Goal: Information Seeking & Learning: Learn about a topic

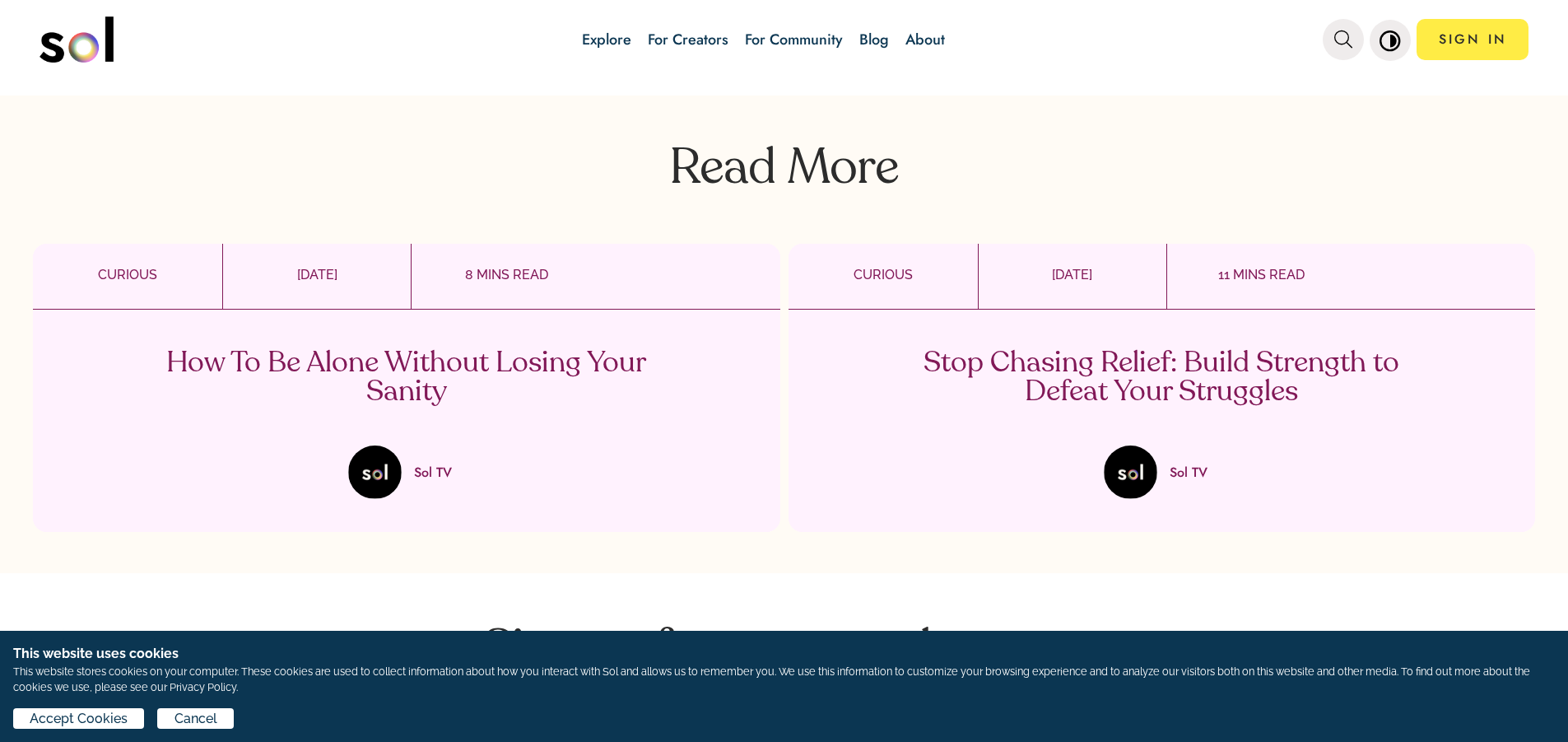
scroll to position [3127, 0]
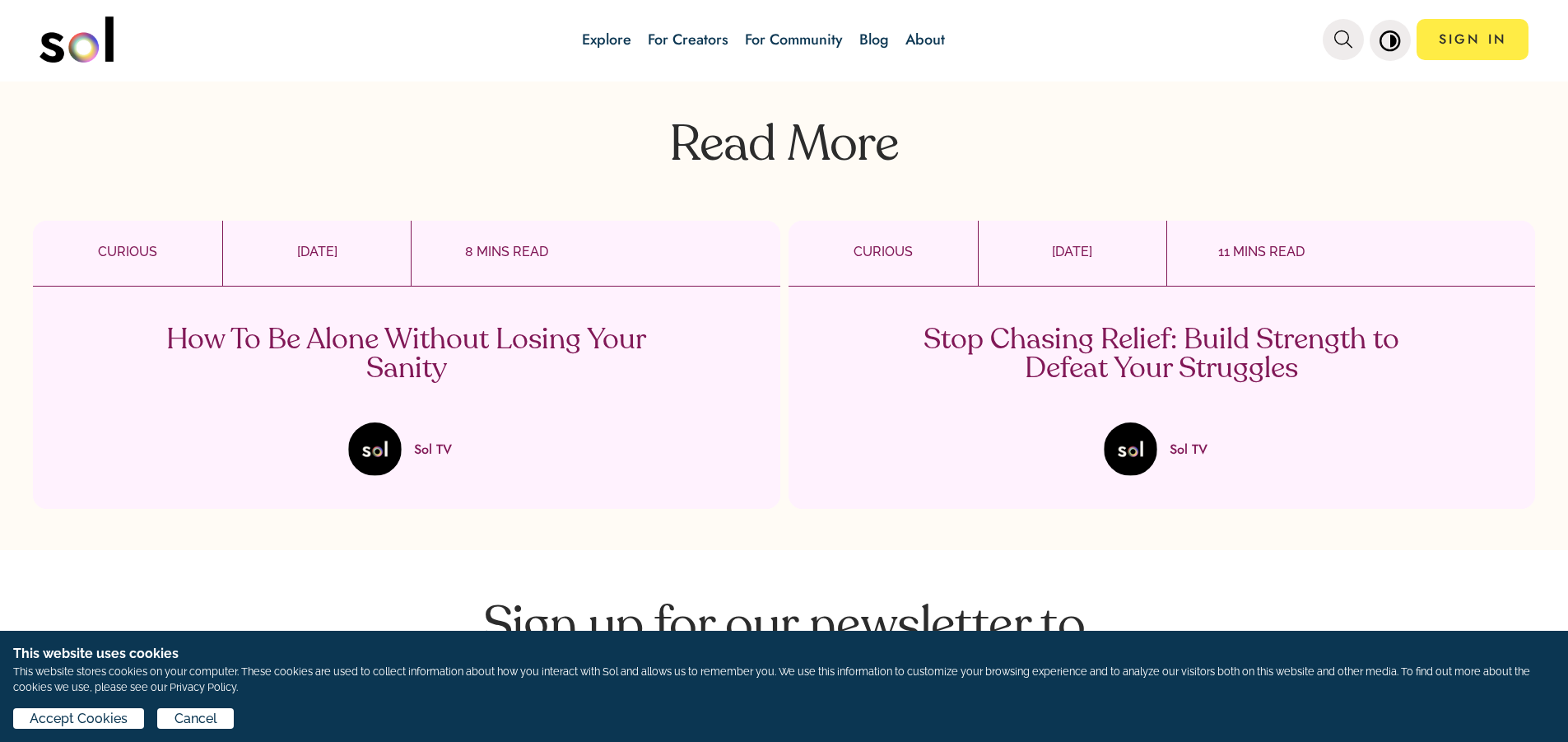
click at [397, 368] on p "How To Be Alone Without Losing Your Sanity" at bounding box center [406, 355] width 485 height 57
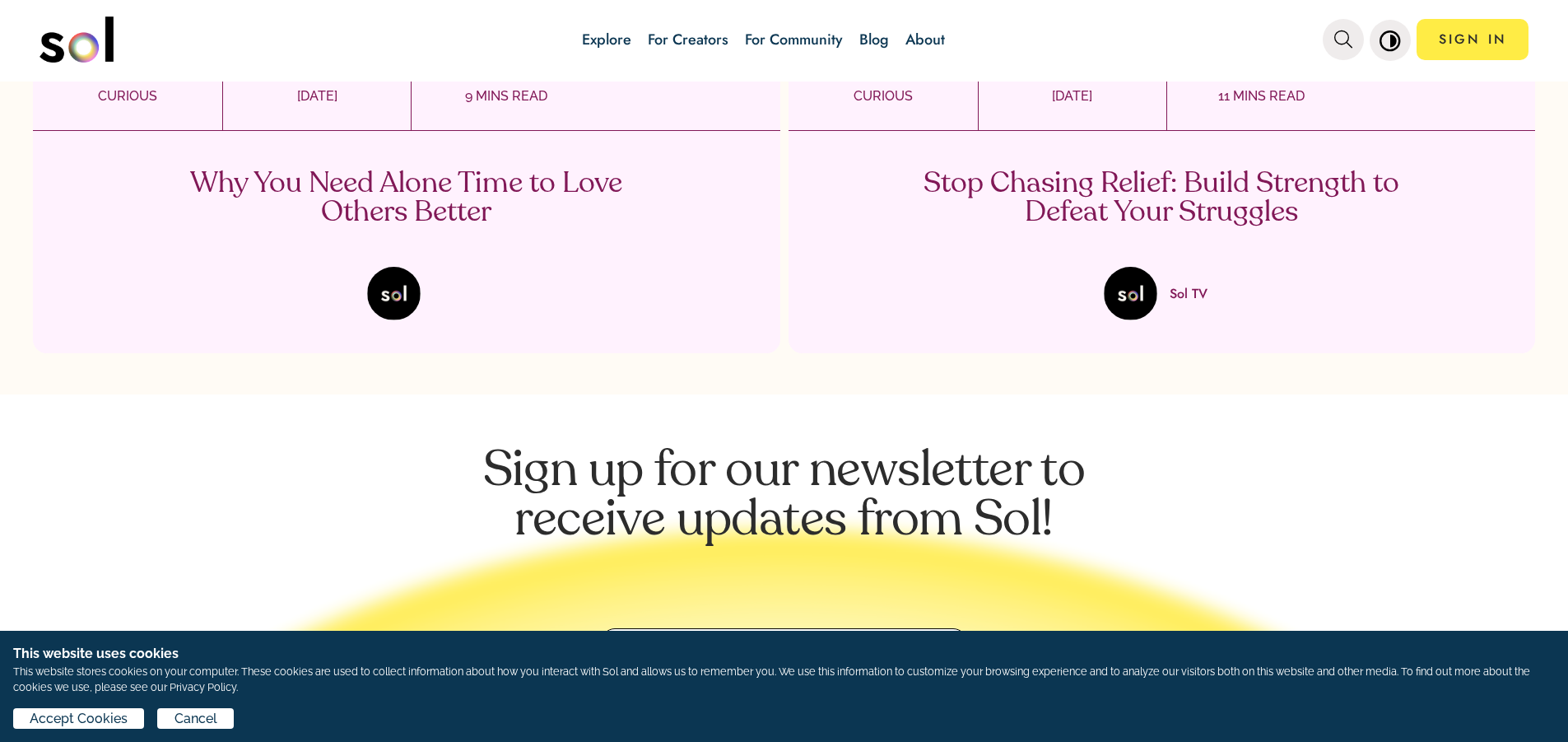
scroll to position [3457, 0]
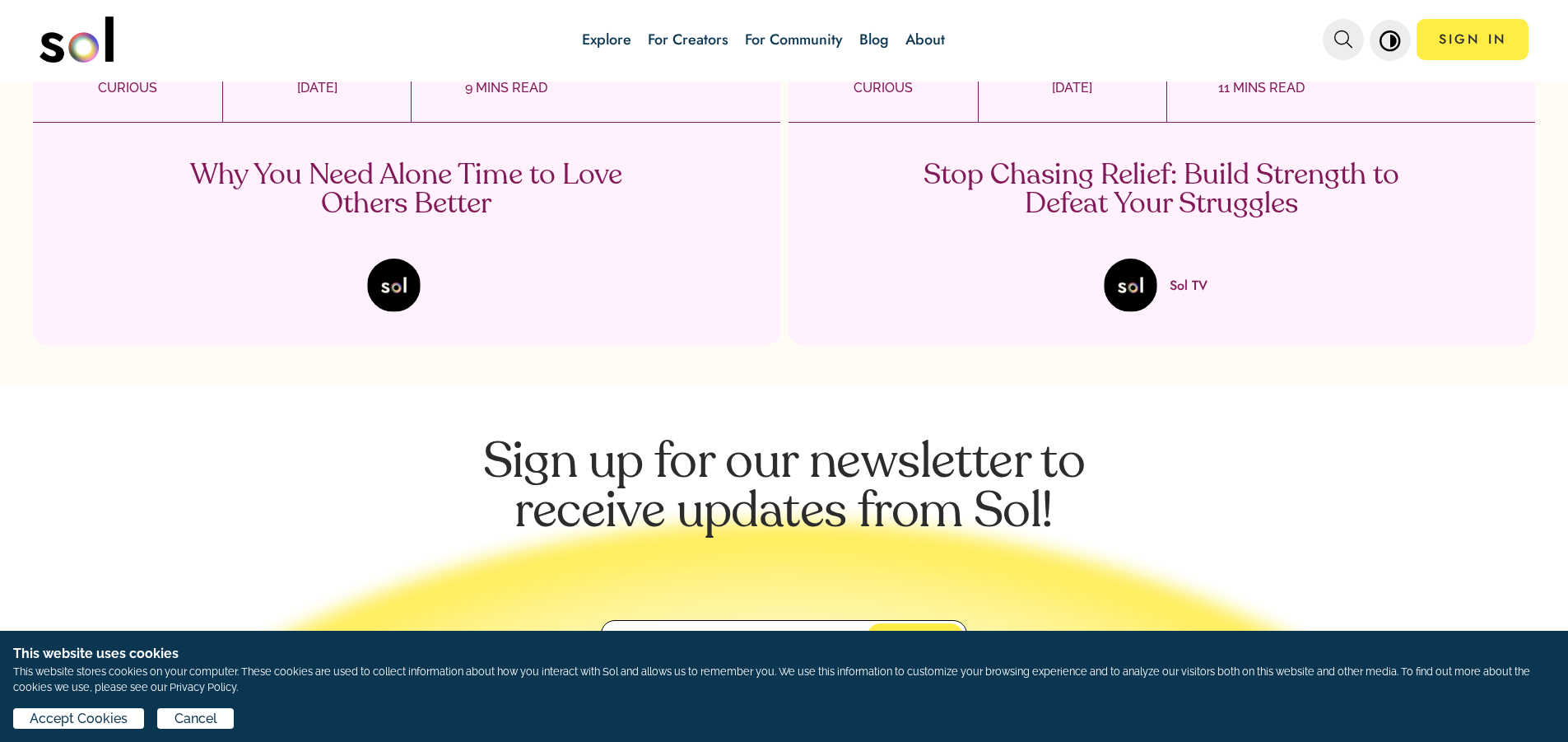
click at [1086, 178] on p "Stop Chasing Relief: Build Strength to Defeat Your Struggles" at bounding box center [1161, 190] width 485 height 57
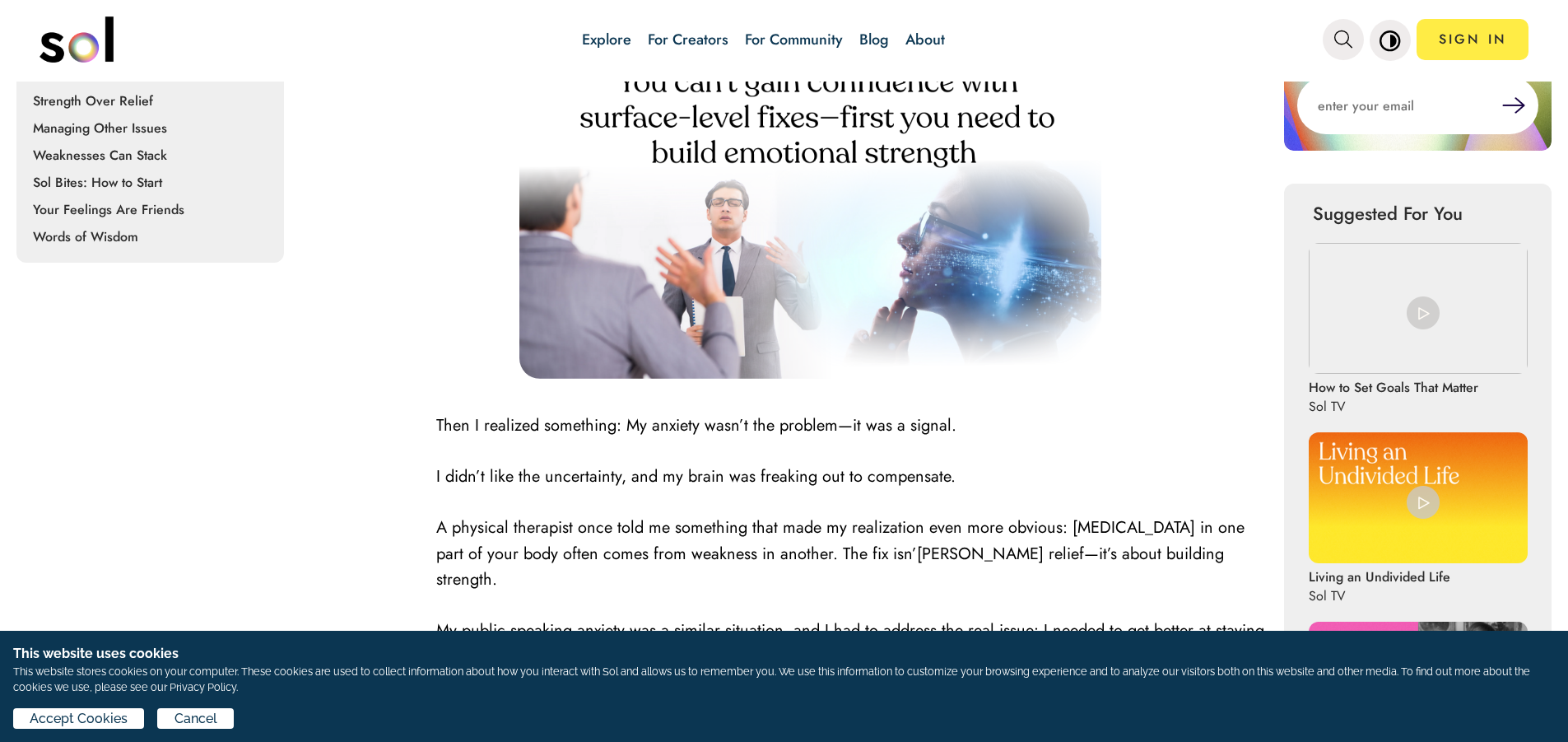
scroll to position [329, 0]
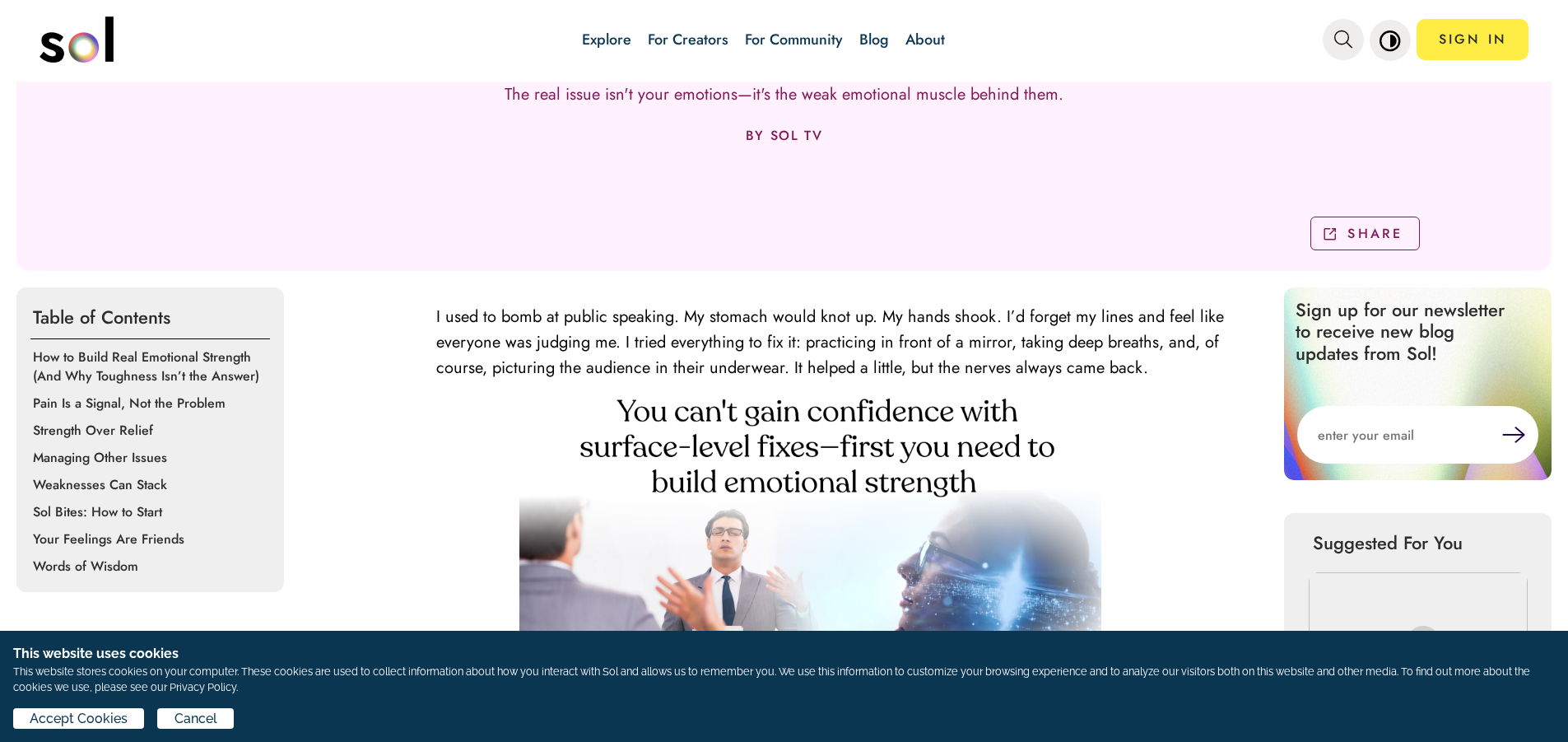
click at [149, 365] on p "How to Build Real Emotional Strength (And Why Toughness Isn’t the Answer)" at bounding box center [153, 367] width 241 height 38
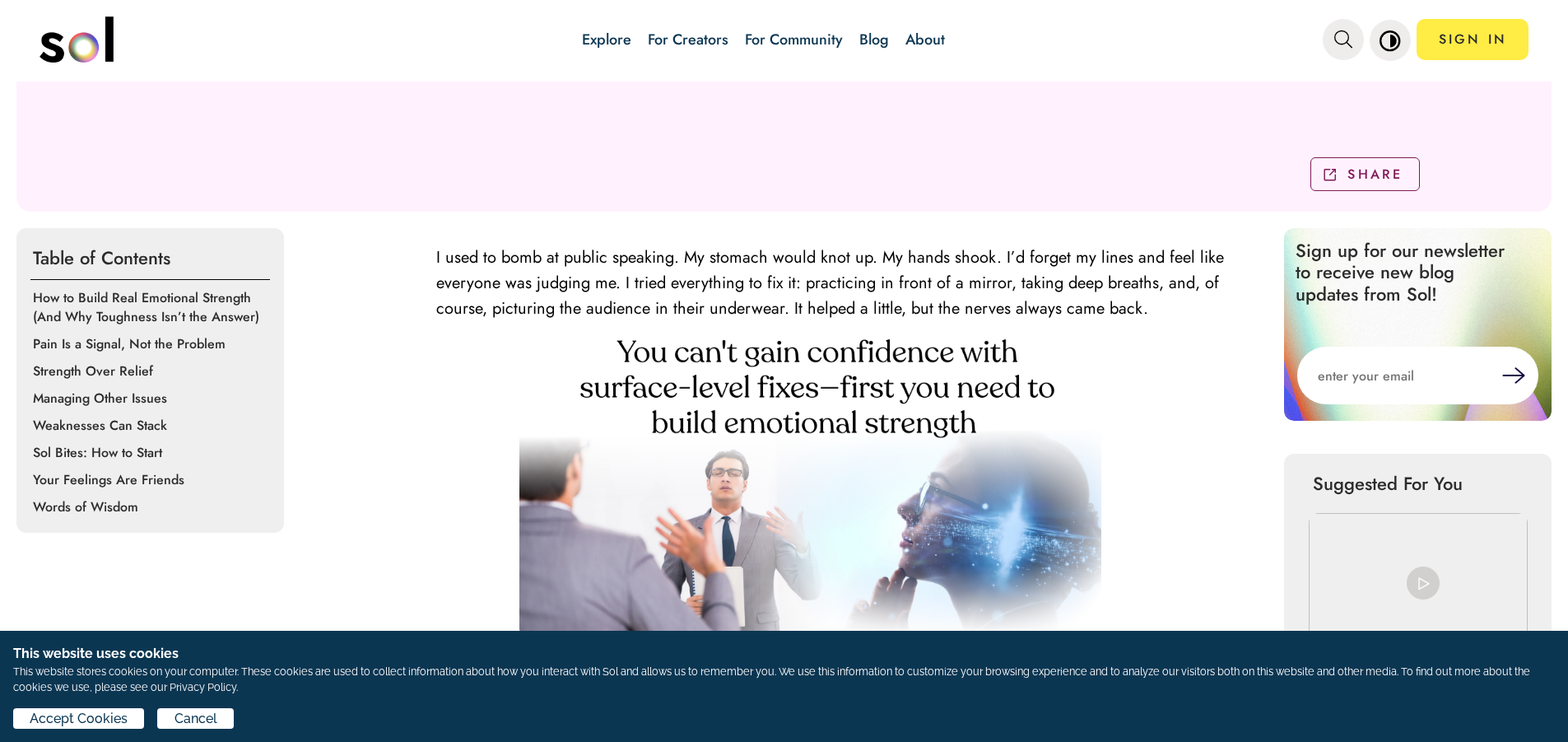
scroll to position [240, 0]
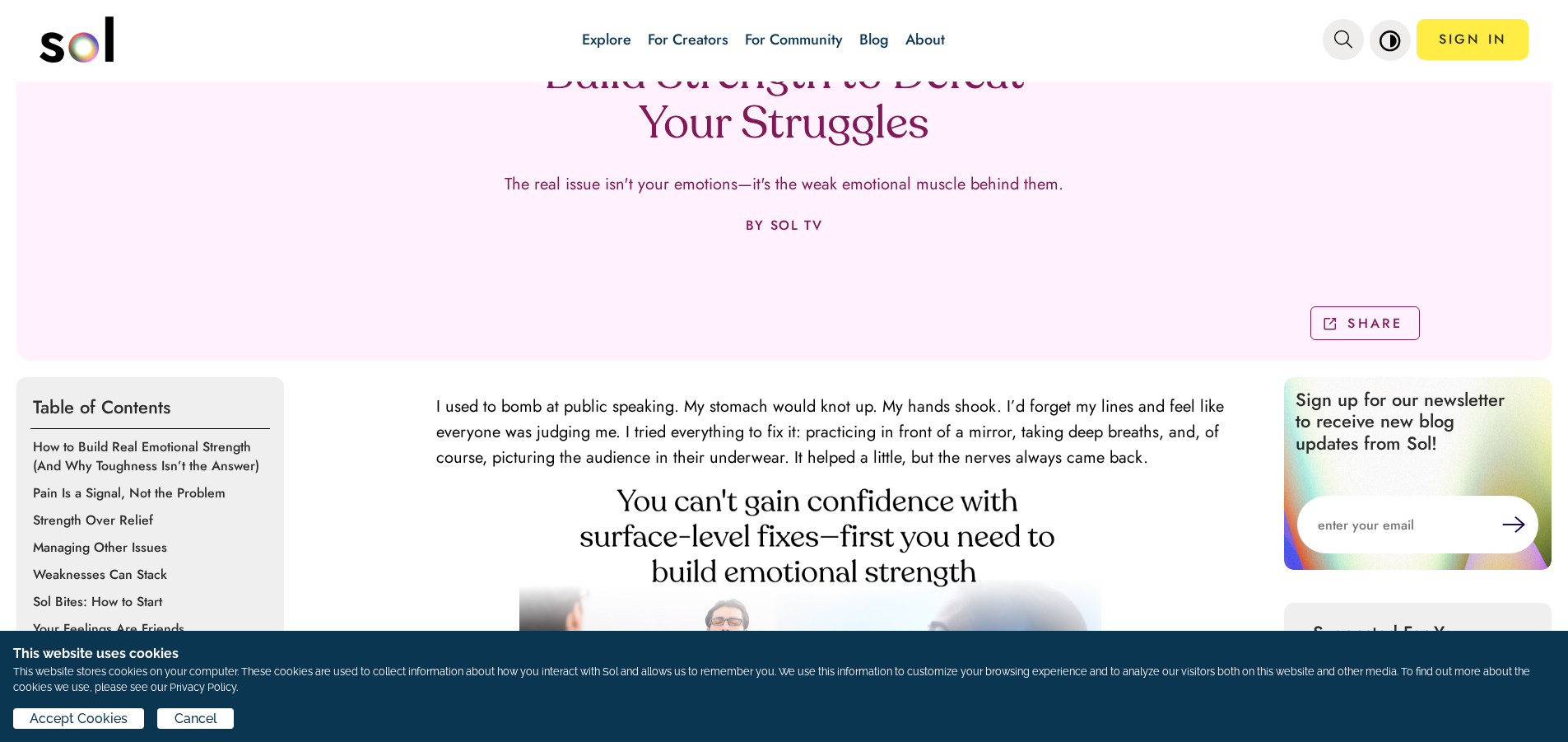
click at [104, 518] on p "Strength Over Relief" at bounding box center [153, 519] width 241 height 19
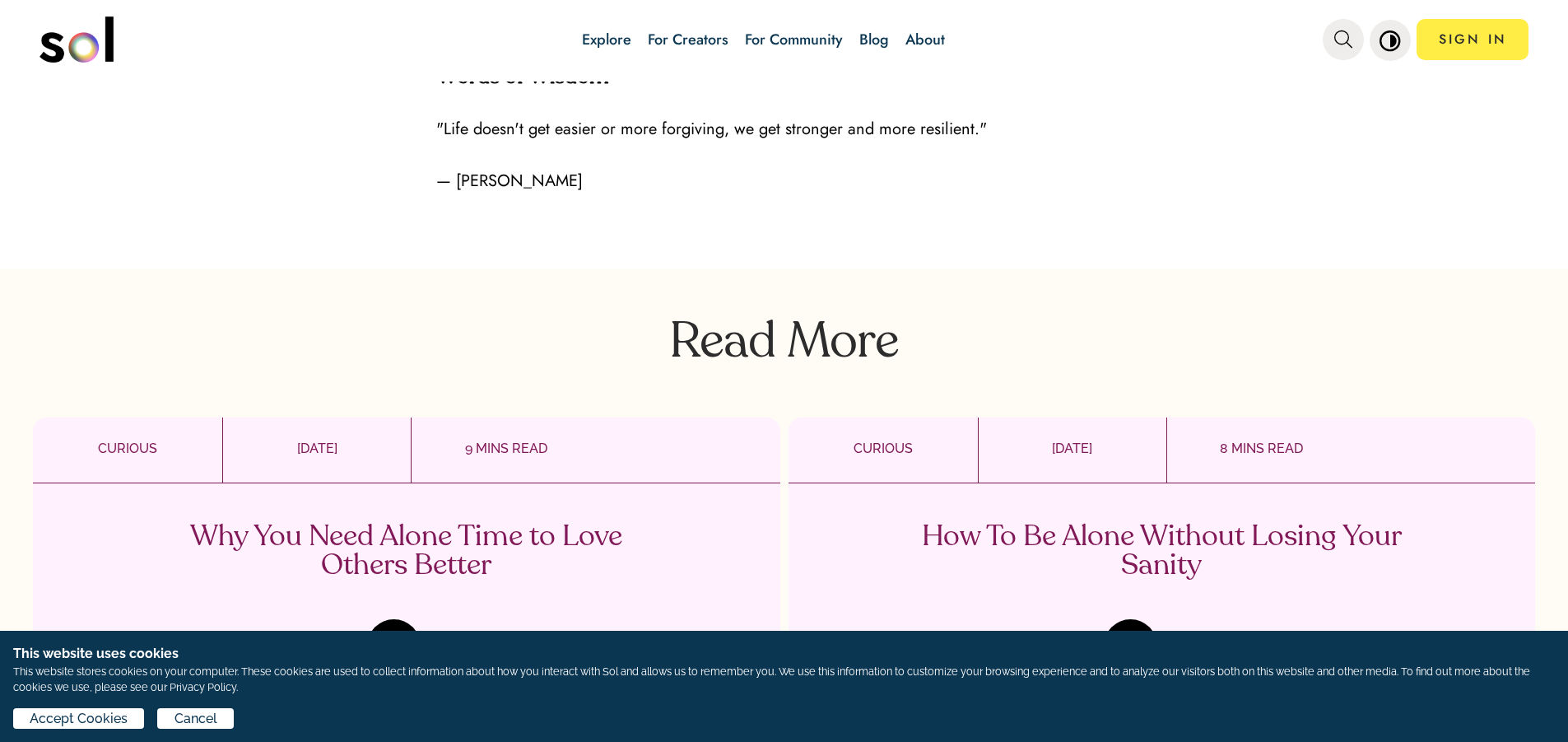
scroll to position [5092, 0]
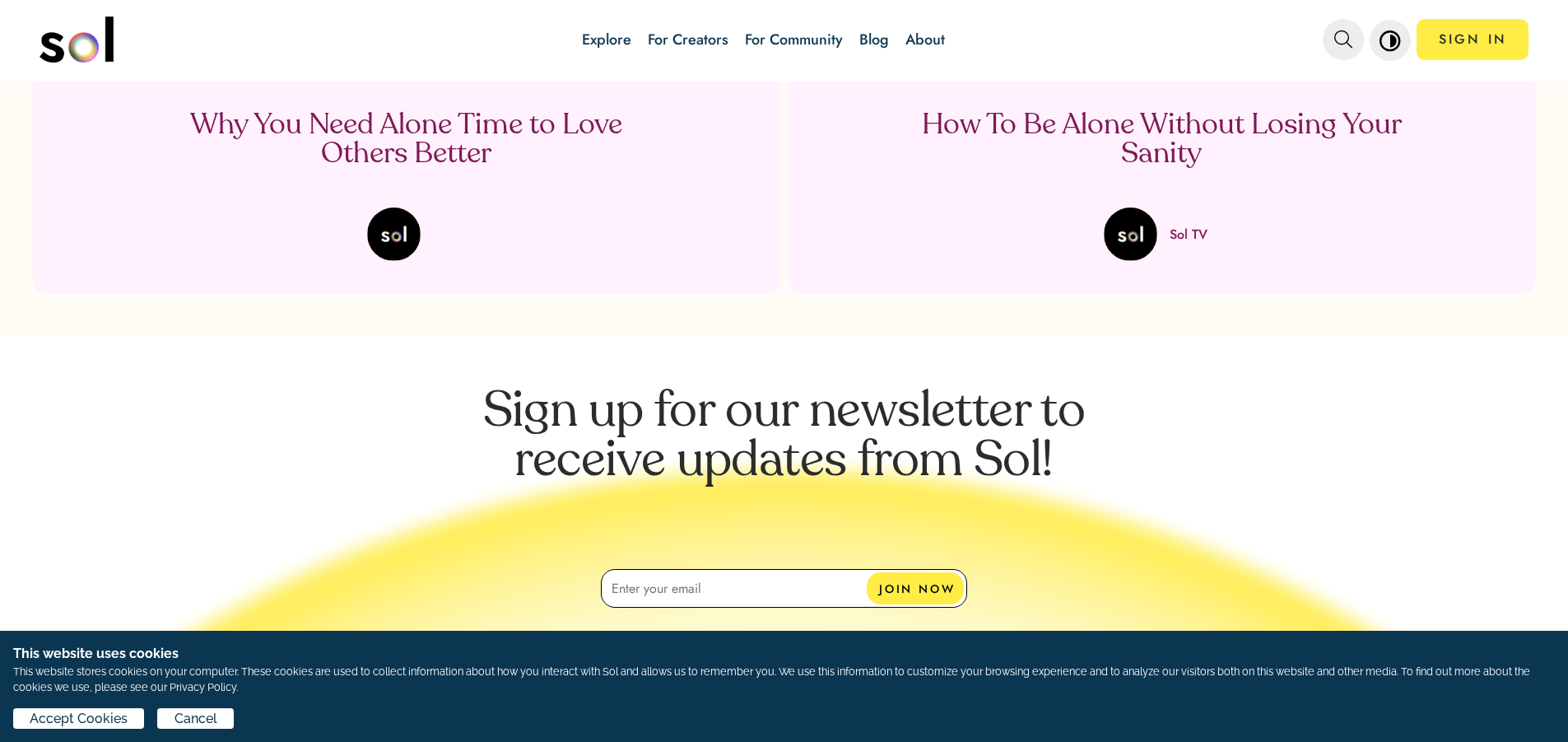
click at [382, 111] on p "Why You Need Alone Time to Love Others Better" at bounding box center [406, 140] width 485 height 57
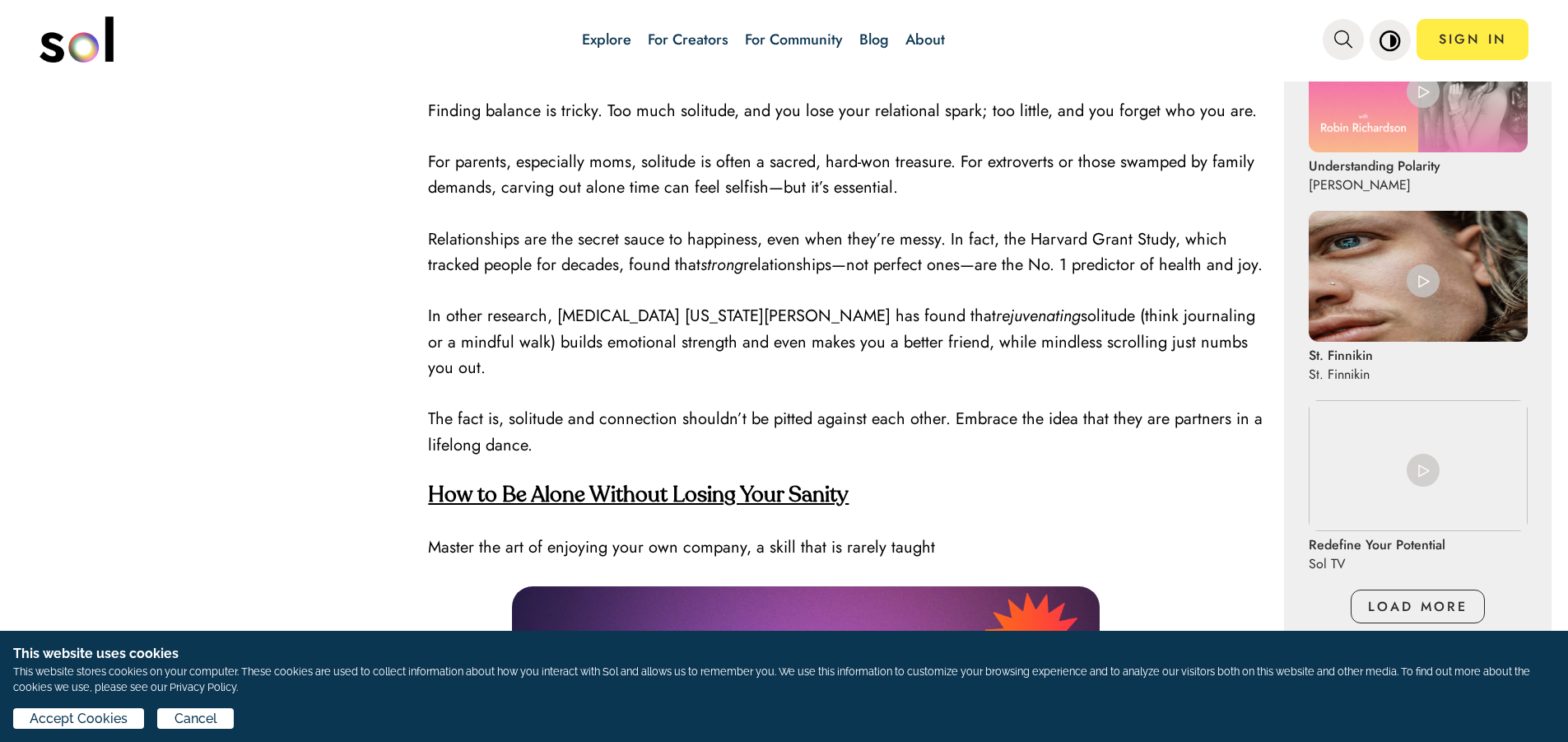
scroll to position [1317, 0]
